Goal: Connect with others: Connect with others

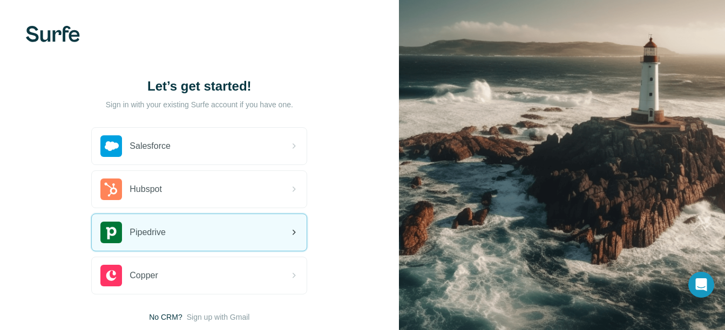
click at [249, 234] on div "Pipedrive" at bounding box center [199, 232] width 215 height 37
